Goal: Find specific page/section: Find specific page/section

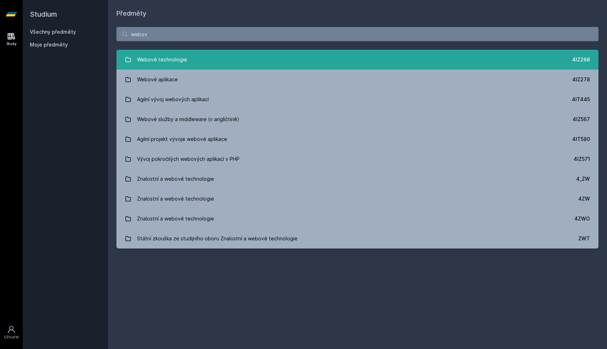
type input "webov"
click at [154, 56] on div "Webové technologie" at bounding box center [162, 60] width 50 height 14
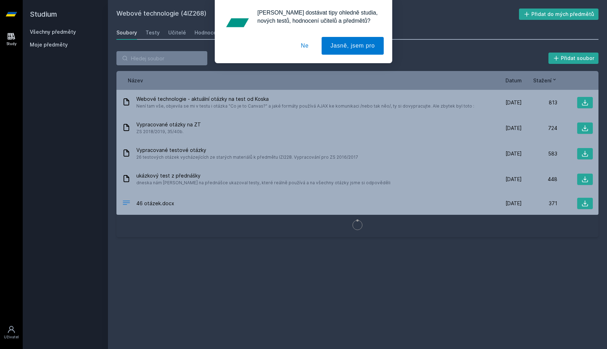
click at [148, 33] on div "[PERSON_NAME] dostávat tipy ohledně studia, nových testů, hodnocení učitelů a p…" at bounding box center [303, 31] width 607 height 63
click at [298, 47] on button "Ne" at bounding box center [305, 46] width 26 height 18
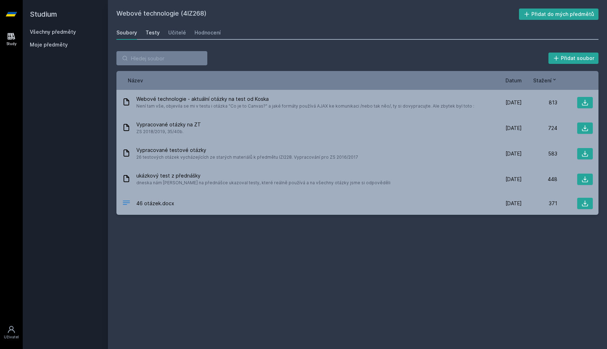
click at [152, 37] on link "Testy" at bounding box center [153, 33] width 14 height 14
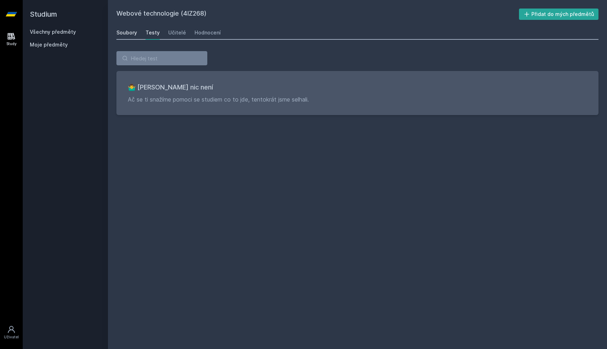
click at [127, 32] on div "Soubory" at bounding box center [127, 32] width 21 height 7
